Goal: Information Seeking & Learning: Learn about a topic

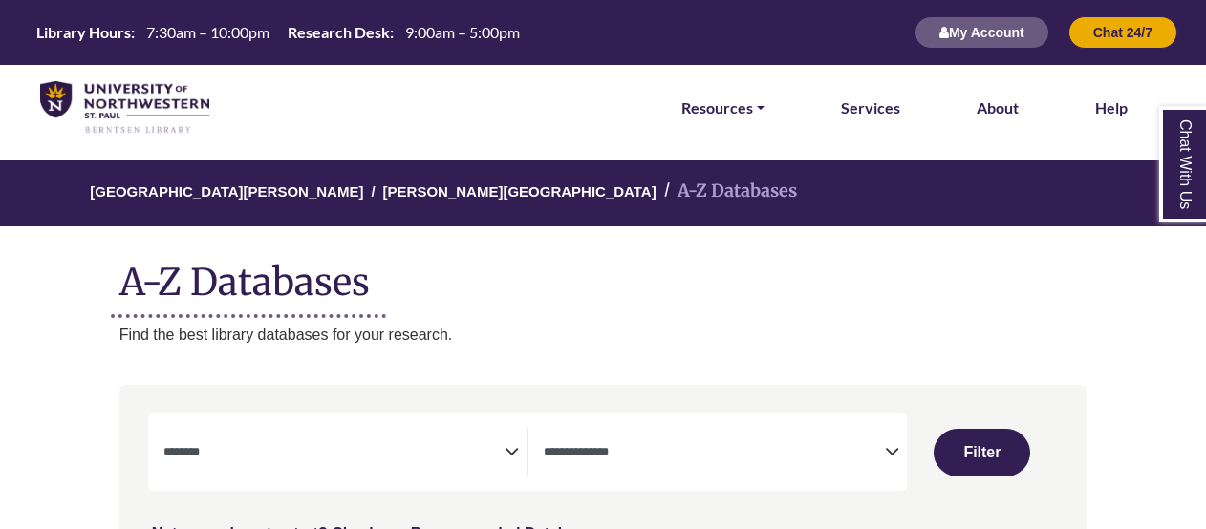
select select "Database Subject Filter"
select select "Database Types Filter"
click at [456, 456] on textarea "Search" at bounding box center [333, 453] width 341 height 15
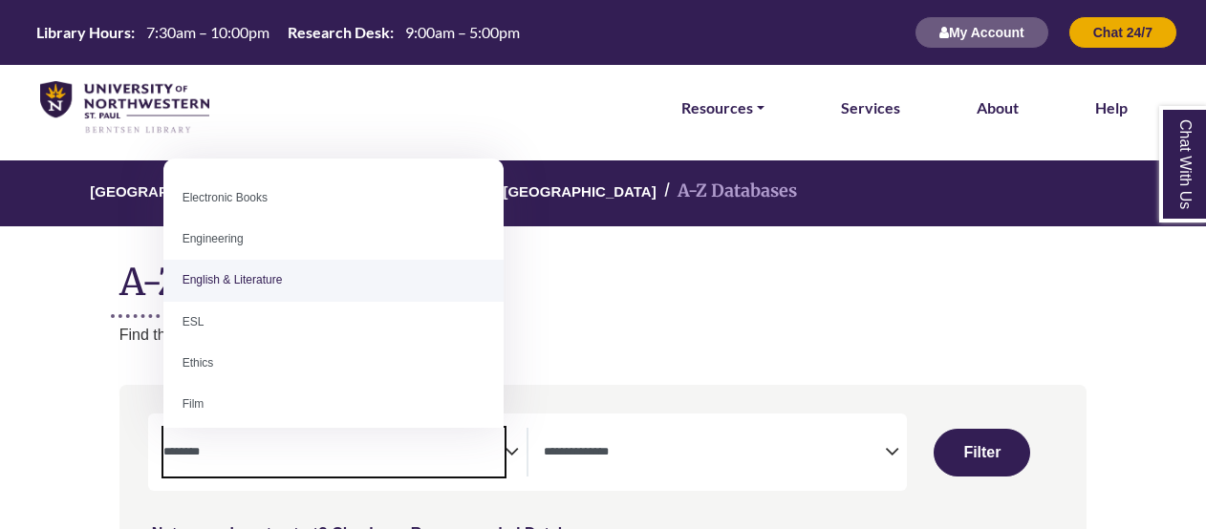
scroll to position [573, 0]
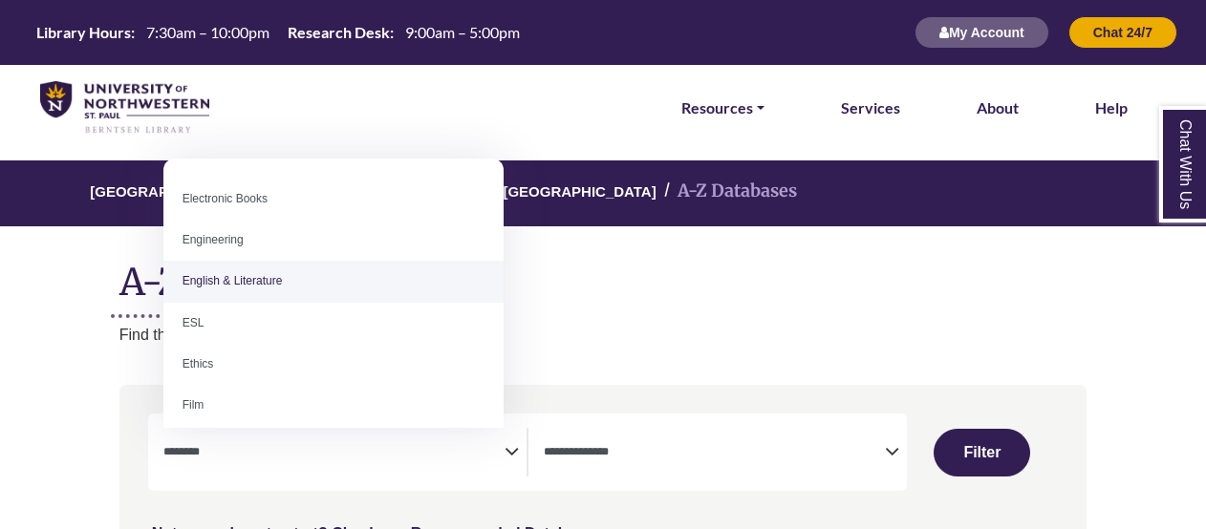
select select "*****"
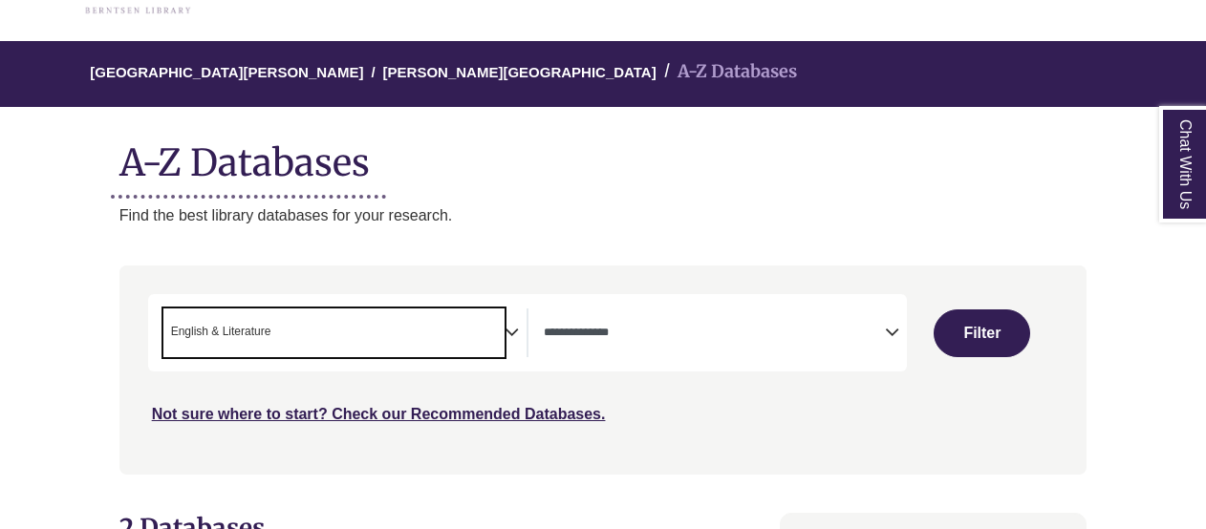
scroll to position [120, 0]
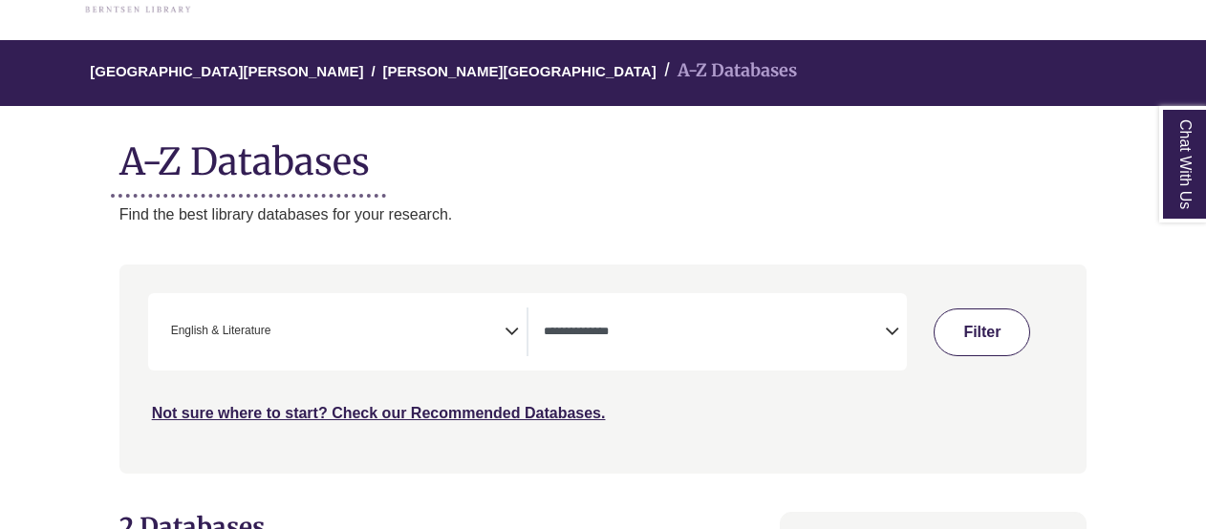
click at [1004, 330] on button "Filter" at bounding box center [981, 333] width 96 height 48
select select "Database Types Filter"
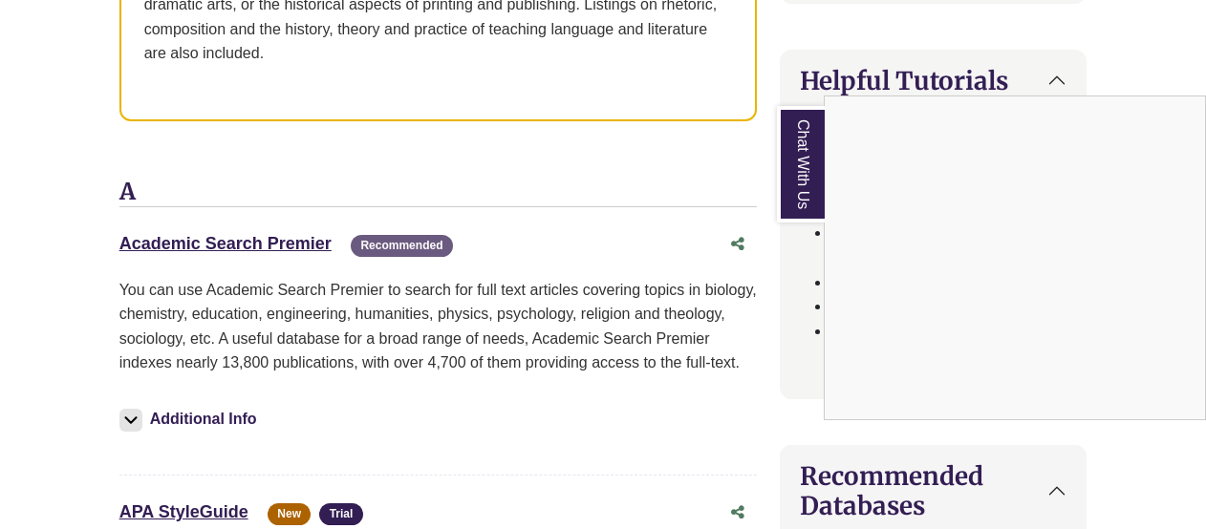
scroll to position [942, 0]
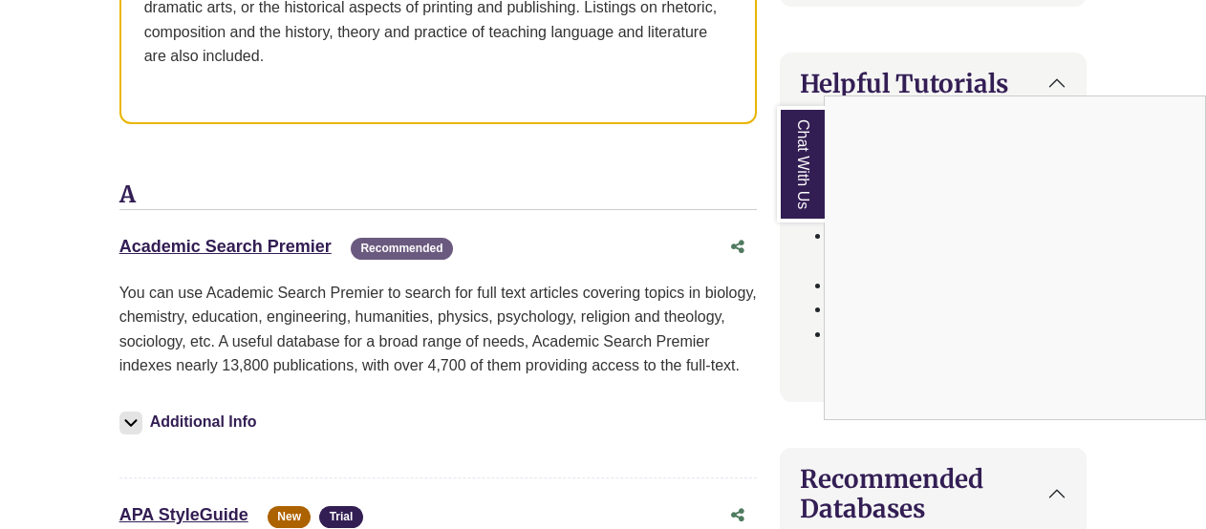
click at [301, 246] on div "Chat With Us" at bounding box center [603, 264] width 1206 height 529
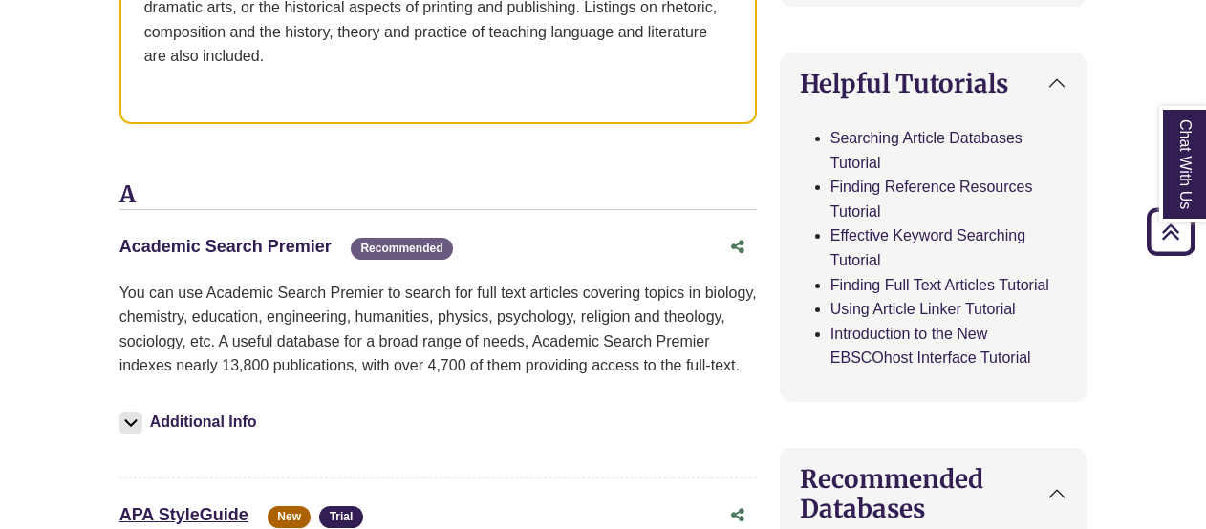
click at [282, 246] on link "Academic Search Premier This link opens in a new window" at bounding box center [225, 246] width 212 height 19
